Goal: Task Accomplishment & Management: Use online tool/utility

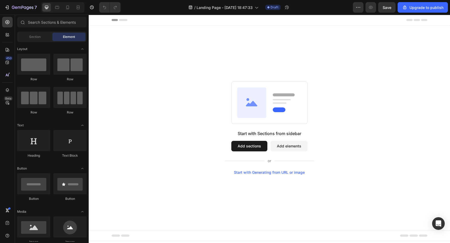
click at [256, 149] on button "Add sections" at bounding box center [250, 146] width 36 height 11
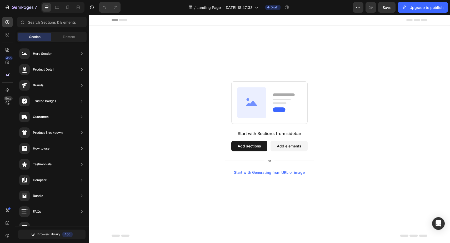
click at [259, 146] on button "Add sections" at bounding box center [250, 146] width 36 height 11
click at [63, 22] on input "text" at bounding box center [52, 22] width 70 height 11
type input "h"
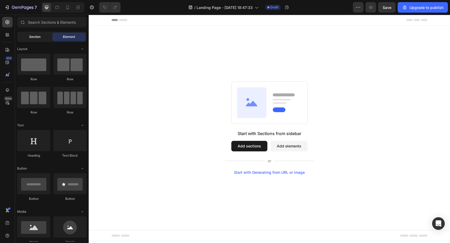
click at [47, 38] on div "Section" at bounding box center [34, 37] width 33 height 8
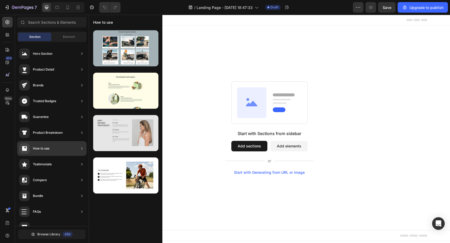
click at [129, 135] on div at bounding box center [125, 133] width 65 height 36
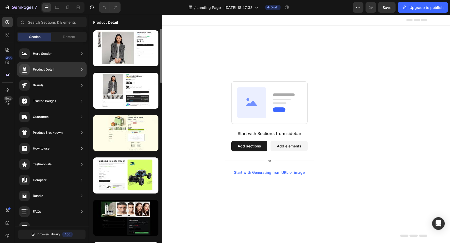
click at [64, 67] on div "Product Detail" at bounding box center [52, 69] width 70 height 15
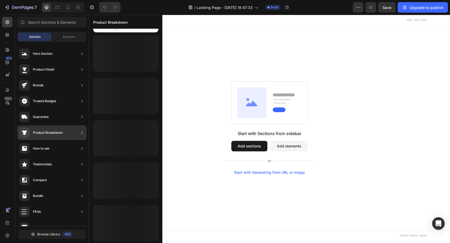
scroll to position [207, 0]
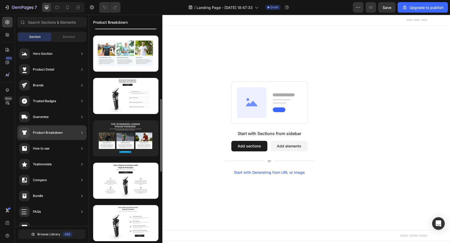
click at [57, 131] on div "Product Breakdown" at bounding box center [48, 132] width 30 height 5
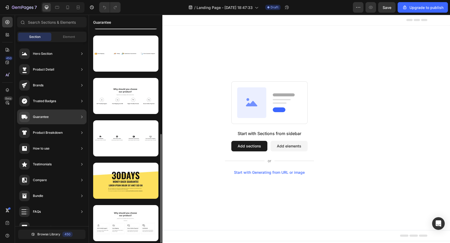
click at [60, 119] on div "Guarantee" at bounding box center [52, 117] width 70 height 15
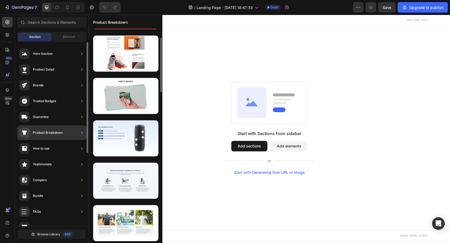
scroll to position [0, 0]
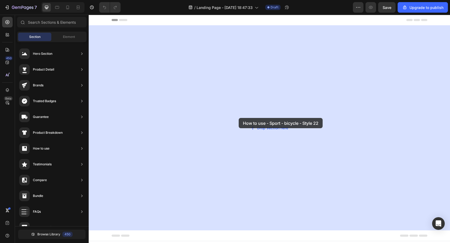
drag, startPoint x: 212, startPoint y: 192, endPoint x: 244, endPoint y: 111, distance: 86.9
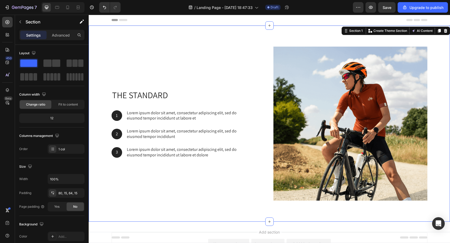
click at [322, 21] on div "Header" at bounding box center [270, 20] width 316 height 11
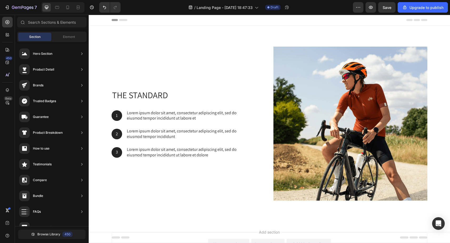
click at [118, 21] on icon at bounding box center [120, 20] width 16 height 2
click at [114, 19] on icon at bounding box center [115, 20] width 6 height 2
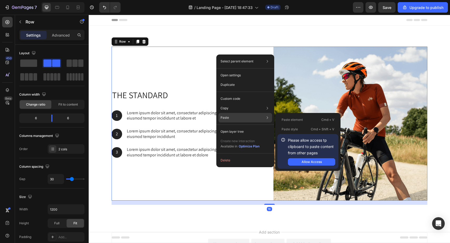
click at [233, 127] on div "Paste Paste element Cmd + V Paste style Cmd + Shift + V Please allow access tp …" at bounding box center [246, 131] width 54 height 9
click at [295, 119] on p "Paste element" at bounding box center [292, 119] width 21 height 5
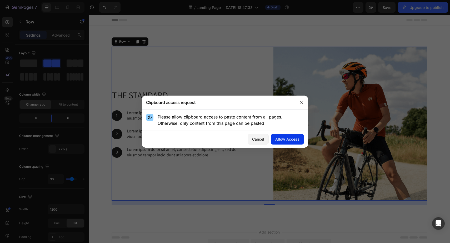
click at [284, 138] on div "Allow Access" at bounding box center [288, 139] width 24 height 6
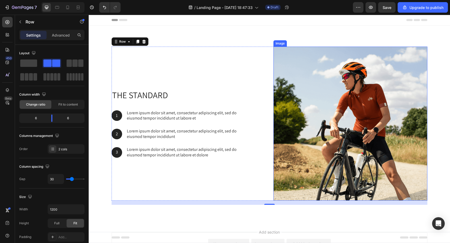
click at [304, 86] on img at bounding box center [351, 124] width 154 height 154
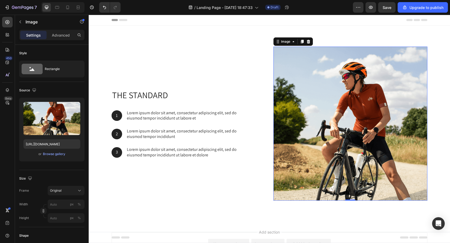
click at [281, 21] on div "Header" at bounding box center [270, 20] width 316 height 11
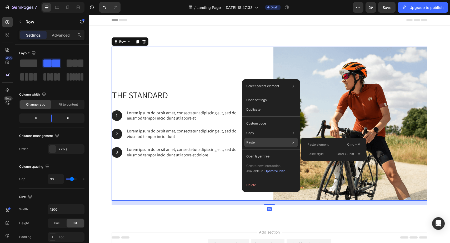
click at [255, 152] on div "Paste Paste element Cmd + V Paste style Cmd + Shift + V" at bounding box center [271, 156] width 54 height 9
click at [313, 145] on p "Paste element" at bounding box center [318, 144] width 21 height 5
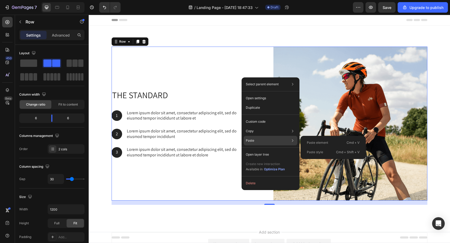
click at [323, 151] on div "Paste style Cmd + Shift + V" at bounding box center [333, 152] width 61 height 9
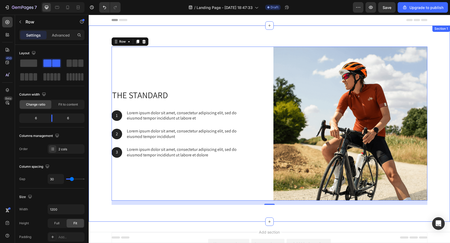
click at [304, 37] on div "The standard Heading 1 Text Block Hero Banner Lorem ipsum dolor sit amet, conse…" at bounding box center [270, 124] width 362 height 196
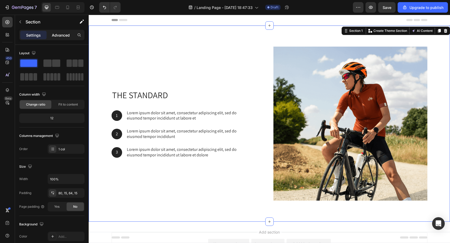
click at [63, 38] on div "Advanced" at bounding box center [61, 35] width 26 height 8
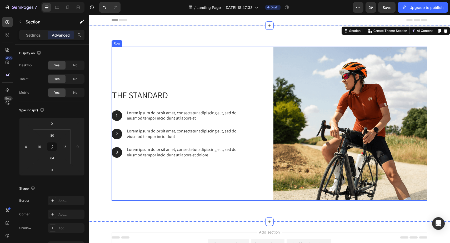
click at [172, 83] on div "The standard Heading 1 Text Block Hero Banner Lorem ipsum dolor sit amet, conse…" at bounding box center [189, 124] width 154 height 154
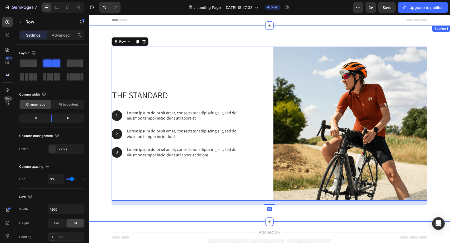
click at [176, 41] on div "The standard Heading 1 Text Block Hero Banner Lorem ipsum dolor sit amet, conse…" at bounding box center [270, 124] width 362 height 196
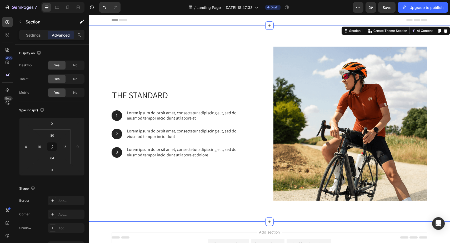
click at [190, 21] on div "Header" at bounding box center [270, 20] width 316 height 11
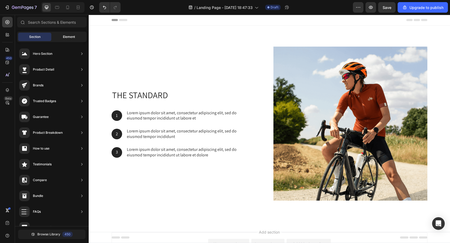
click at [75, 36] on div "Element" at bounding box center [68, 37] width 33 height 8
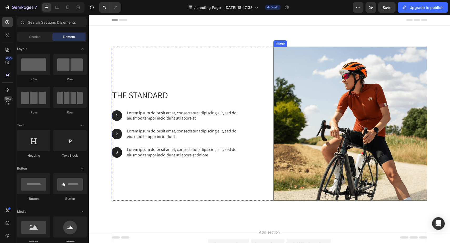
click at [297, 126] on img at bounding box center [351, 124] width 154 height 154
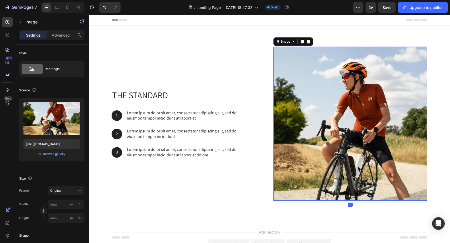
click at [297, 126] on img at bounding box center [351, 124] width 154 height 154
click at [309, 42] on icon at bounding box center [308, 42] width 3 height 4
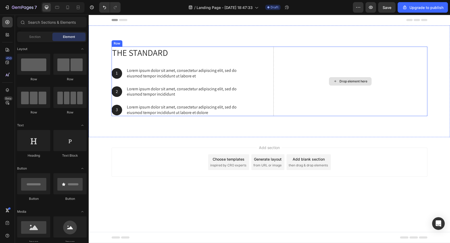
click at [348, 84] on div "Drop element here" at bounding box center [350, 81] width 43 height 8
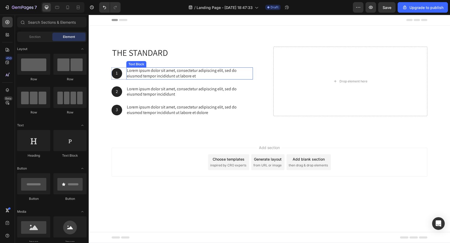
click at [138, 76] on p "Lorem ipsum dolor sit amet, consectetur adipiscing elit, sed do eiusmod tempor …" at bounding box center [190, 73] width 126 height 11
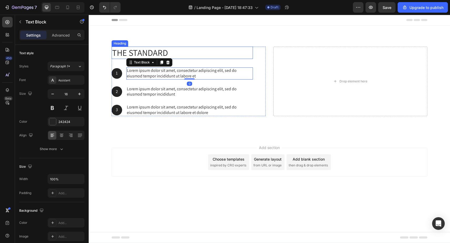
click at [163, 53] on h2 "The standard" at bounding box center [182, 53] width 141 height 12
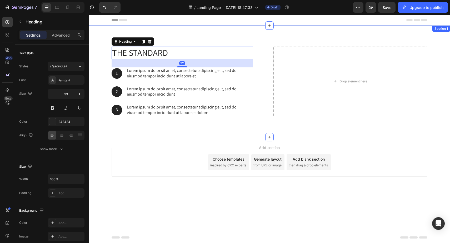
click at [169, 43] on div "The standard Heading 32 1 Text Block Hero Banner Lorem ipsum dolor sit amet, co…" at bounding box center [270, 82] width 362 height 112
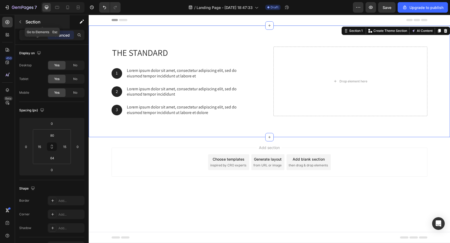
click at [27, 24] on p "Section" at bounding box center [47, 22] width 43 height 6
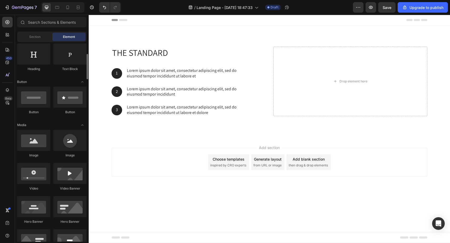
scroll to position [87, 0]
click at [32, 144] on div at bounding box center [33, 139] width 33 height 21
click at [43, 144] on div at bounding box center [33, 139] width 33 height 21
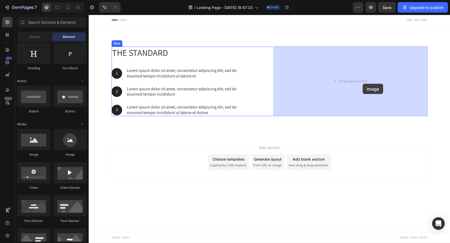
drag, startPoint x: 124, startPoint y: 157, endPoint x: 365, endPoint y: 81, distance: 253.7
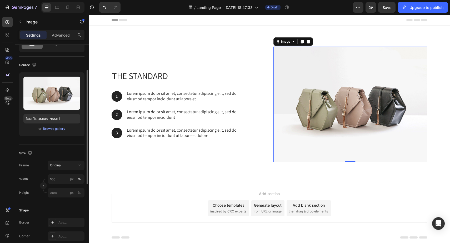
scroll to position [33, 0]
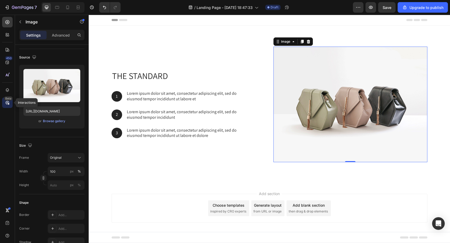
click at [8, 103] on icon at bounding box center [7, 102] width 5 height 5
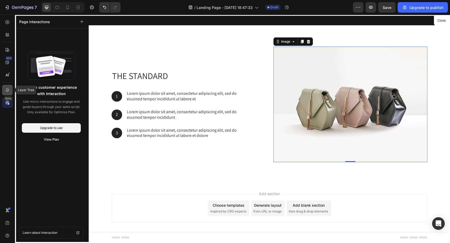
click at [7, 94] on div at bounding box center [7, 90] width 11 height 11
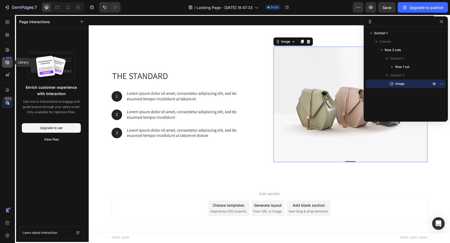
click at [8, 63] on icon at bounding box center [7, 62] width 5 height 5
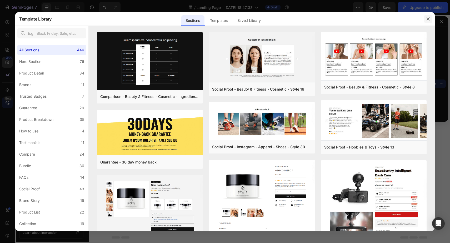
click at [431, 18] on button "button" at bounding box center [428, 19] width 8 height 8
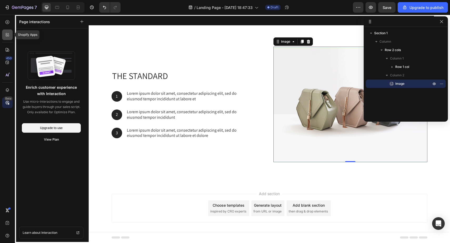
click at [5, 31] on div at bounding box center [7, 35] width 11 height 11
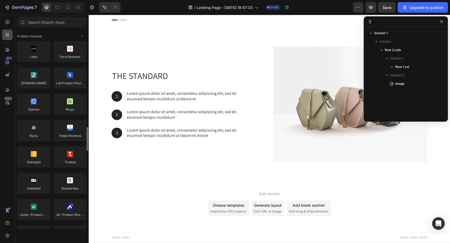
scroll to position [87, 0]
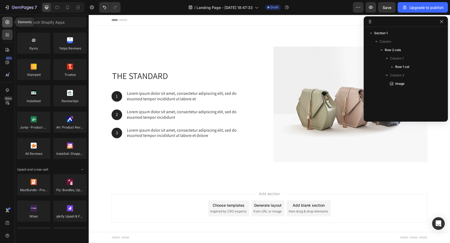
click at [7, 24] on icon at bounding box center [7, 21] width 5 height 5
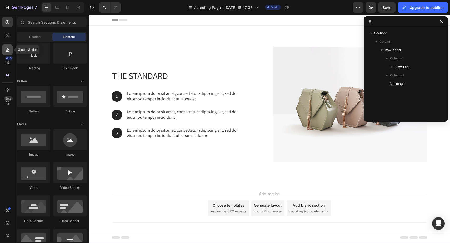
click at [8, 48] on icon at bounding box center [8, 50] width 4 height 4
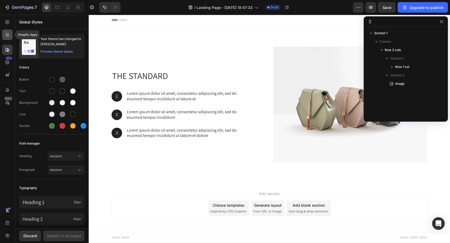
click at [9, 39] on div at bounding box center [7, 35] width 11 height 11
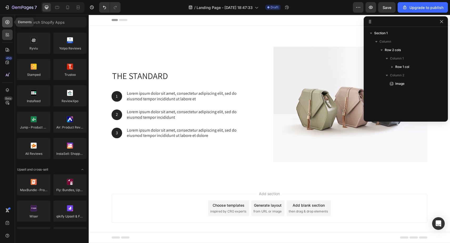
click at [6, 25] on div at bounding box center [7, 22] width 11 height 11
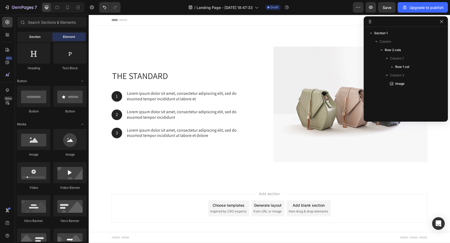
click at [32, 36] on span "Section" at bounding box center [34, 37] width 11 height 5
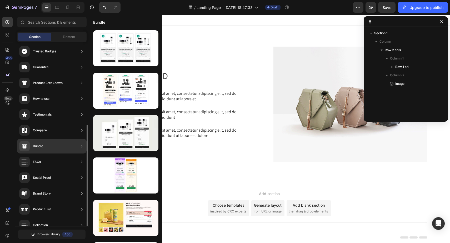
scroll to position [110, 0]
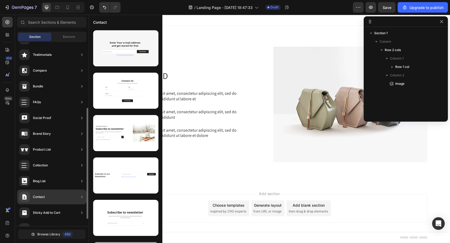
click at [48, 190] on div "Contact" at bounding box center [52, 197] width 70 height 15
